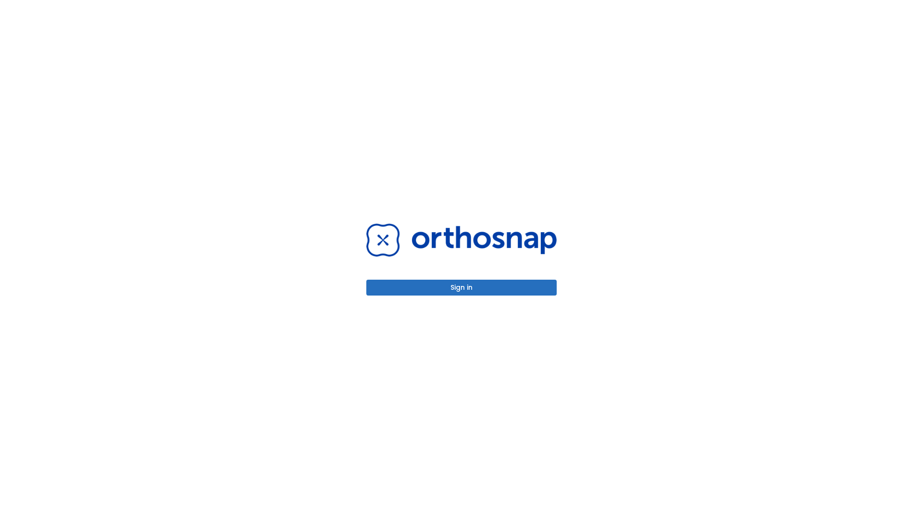
click at [462, 287] on button "Sign in" at bounding box center [461, 288] width 190 height 16
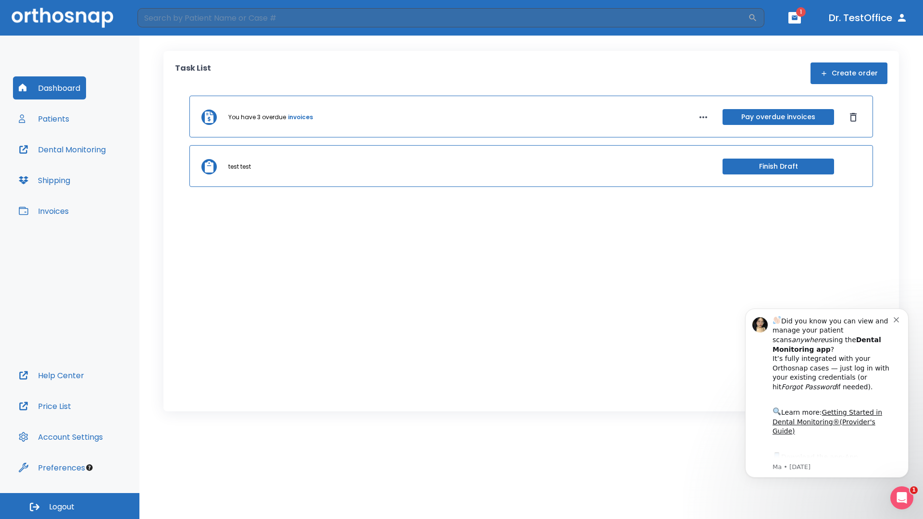
click at [70, 506] on span "Logout" at bounding box center [61, 507] width 25 height 11
